Goal: Task Accomplishment & Management: Use online tool/utility

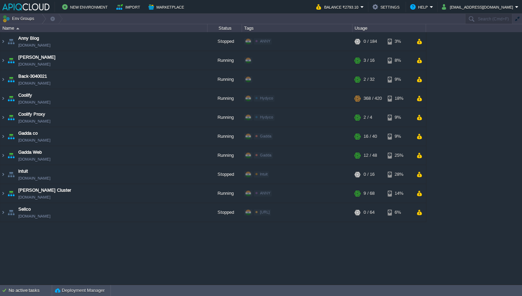
click at [0, 81] on table "[PERSON_NAME] Blog [DOMAIN_NAME] Stopped ANNY Edit RAM 0% CPU 0% 0 / 184 3% [PE…" at bounding box center [213, 127] width 427 height 190
click at [1, 80] on img at bounding box center [3, 79] width 6 height 19
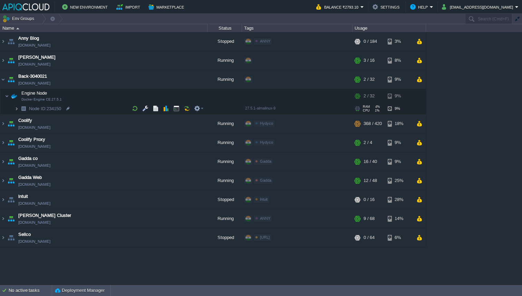
click at [17, 108] on img at bounding box center [17, 108] width 4 height 11
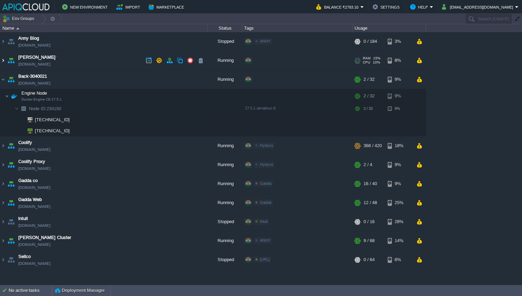
click at [2, 61] on img at bounding box center [3, 60] width 6 height 19
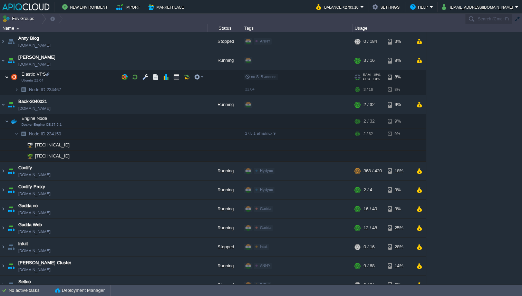
click at [7, 78] on img at bounding box center [7, 77] width 4 height 14
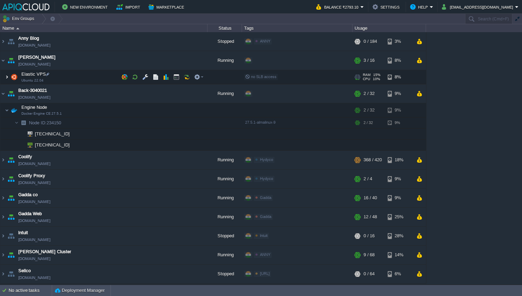
click at [7, 78] on img at bounding box center [7, 77] width 4 height 14
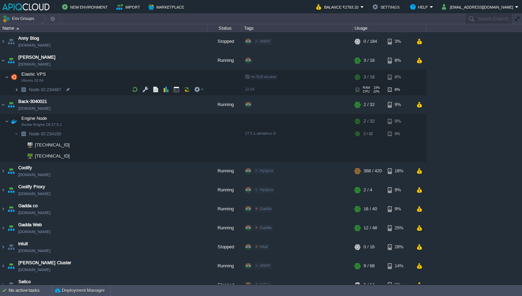
click at [16, 91] on img at bounding box center [17, 89] width 4 height 11
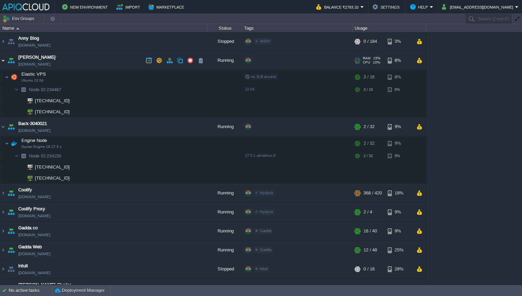
click at [5, 60] on img at bounding box center [3, 60] width 6 height 19
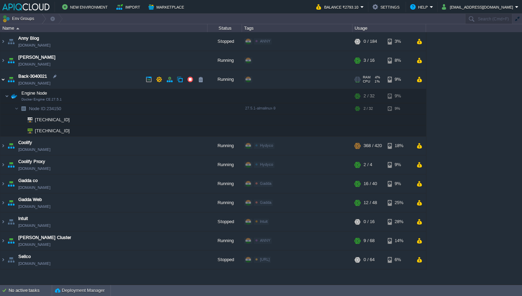
click at [4, 78] on img at bounding box center [3, 79] width 6 height 19
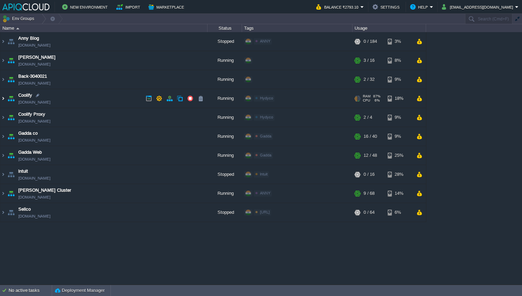
click at [6, 102] on img at bounding box center [3, 98] width 6 height 19
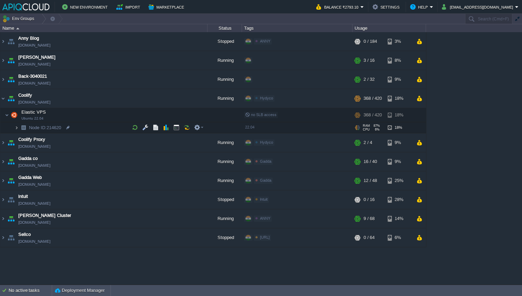
click at [17, 129] on img at bounding box center [17, 127] width 4 height 11
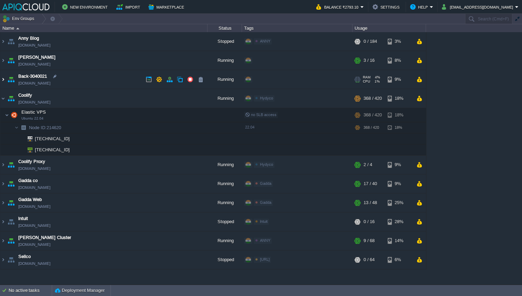
click at [2, 81] on img at bounding box center [3, 79] width 6 height 19
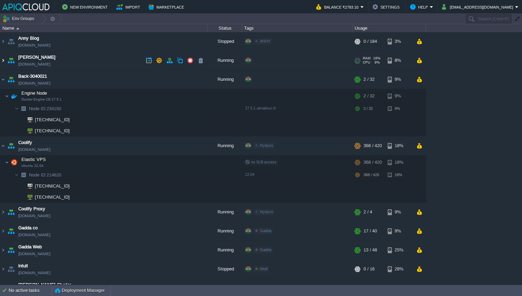
click at [4, 60] on img at bounding box center [3, 60] width 6 height 19
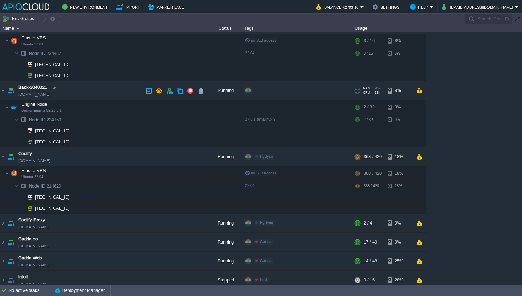
scroll to position [35, 0]
click at [195, 92] on td at bounding box center [190, 91] width 10 height 10
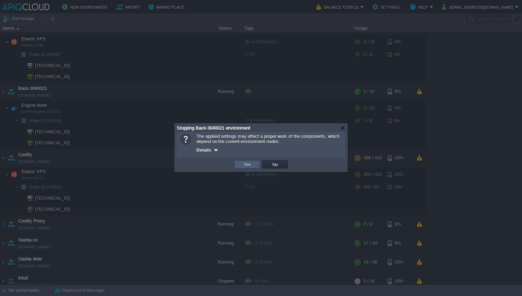
click at [241, 163] on button "Yes" at bounding box center [247, 164] width 12 height 6
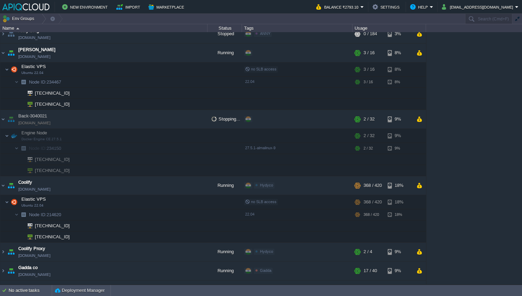
scroll to position [0, 0]
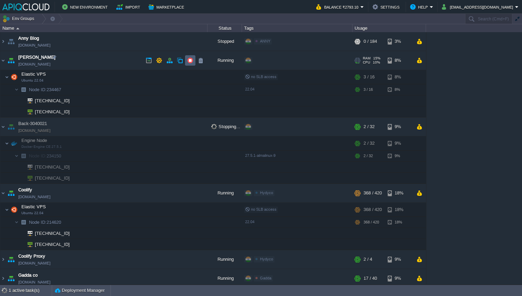
click at [191, 59] on button "button" at bounding box center [190, 60] width 6 height 6
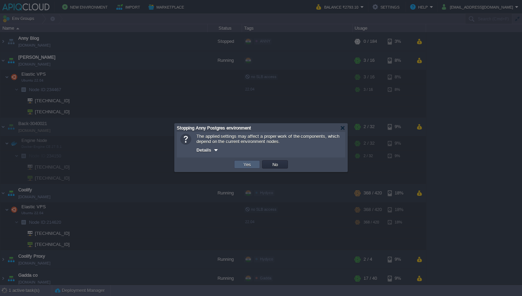
click at [251, 168] on td "Yes" at bounding box center [247, 164] width 26 height 8
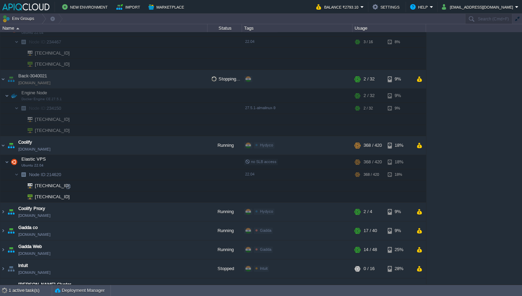
scroll to position [51, 0]
